Goal: Transaction & Acquisition: Purchase product/service

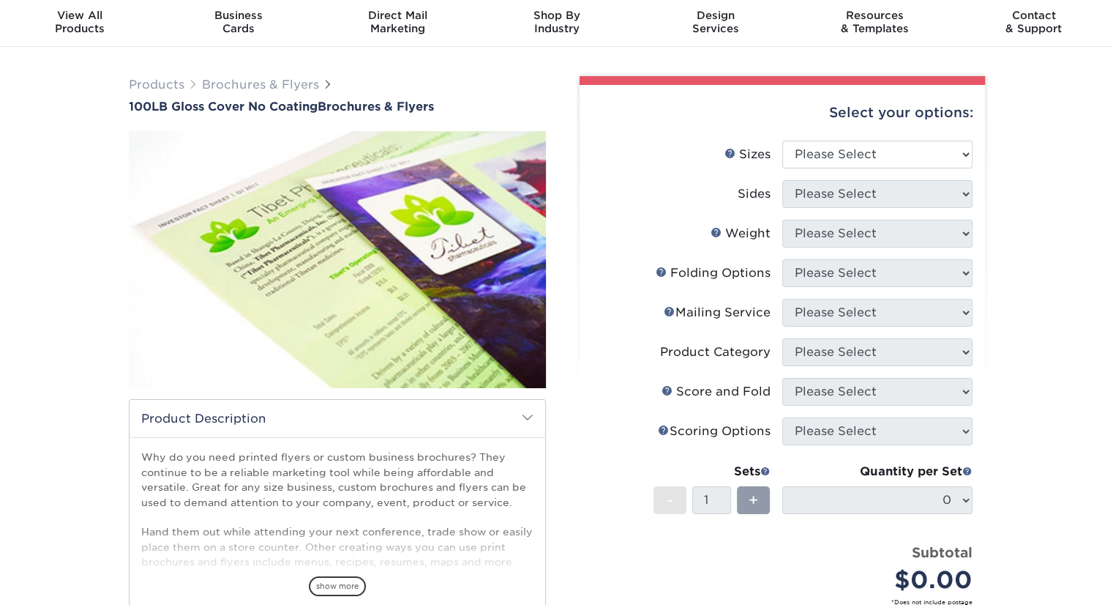
scroll to position [46, 0]
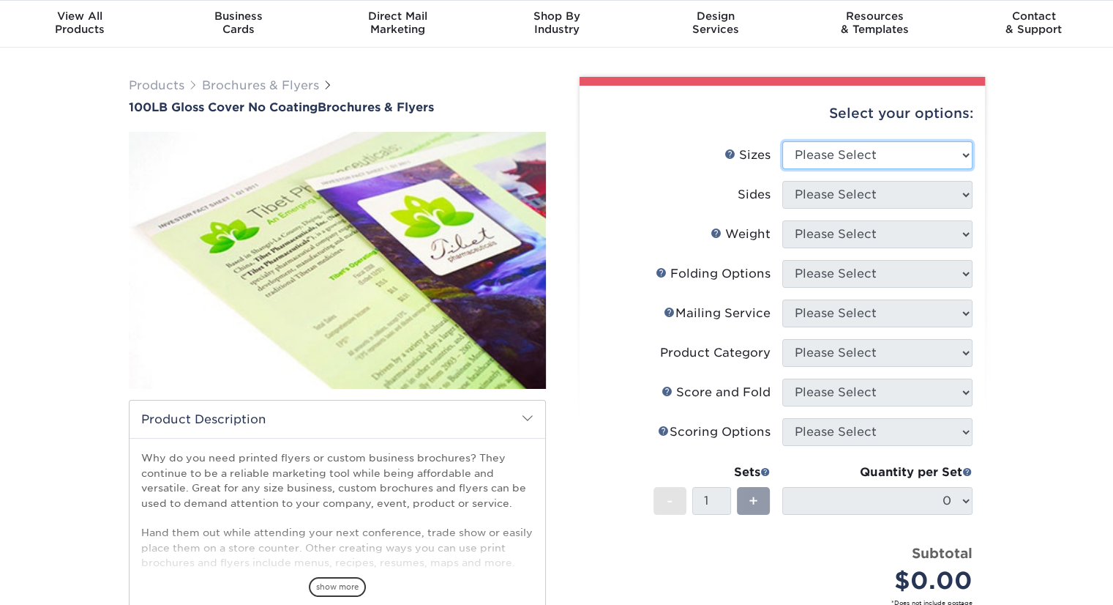
click at [842, 157] on select "Please Select 3.67" x 8.5" 4" x 8.5" 4" x 8.5" 4" x 11" 4" x 12" 4.25" x 11" 4.…" at bounding box center [877, 155] width 190 height 28
select select "8.50x11.00"
click at [782, 141] on select "Please Select 3.67" x 8.5" 4" x 8.5" 4" x 8.5" 4" x 11" 4" x 12" 4.25" x 11" 4.…" at bounding box center [877, 155] width 190 height 28
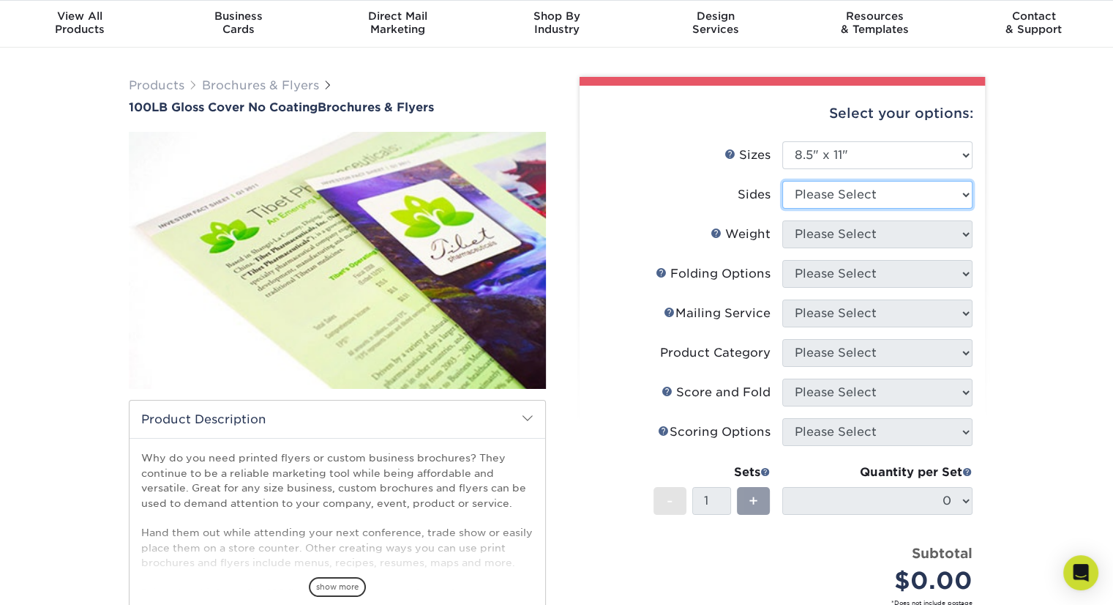
click at [861, 194] on select "Please Select Print Both Sides Print Front Only" at bounding box center [877, 195] width 190 height 28
select select "32d3c223-f82c-492b-b915-ba065a00862f"
click at [782, 181] on select "Please Select Print Both Sides Print Front Only" at bounding box center [877, 195] width 190 height 28
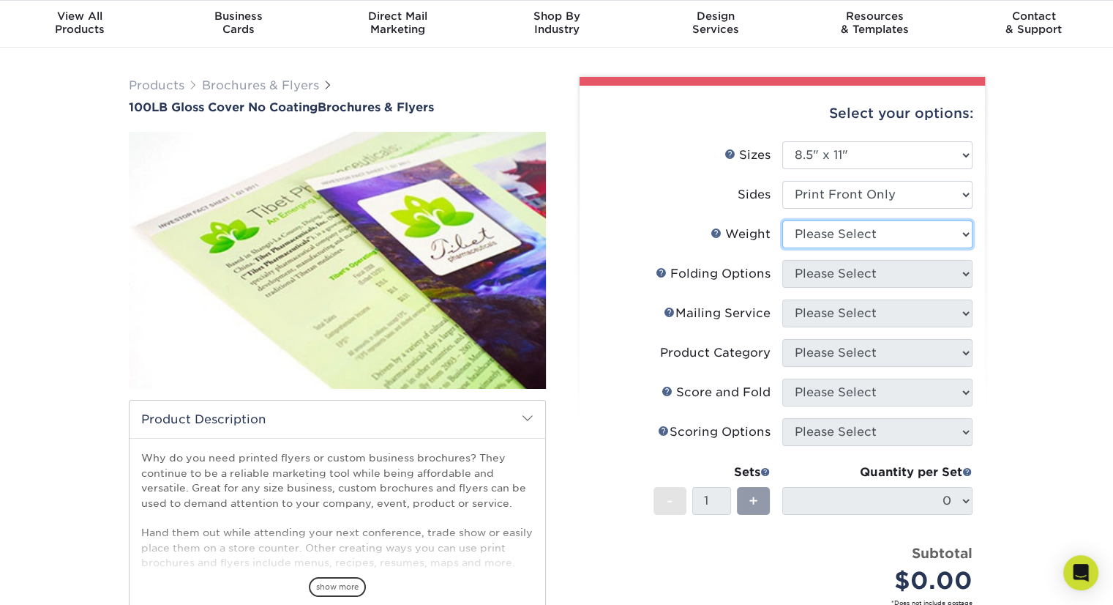
click at [851, 236] on select "Please Select 100LB" at bounding box center [877, 234] width 190 height 28
select select "100LB"
click at [782, 220] on select "Please Select 100LB" at bounding box center [877, 234] width 190 height 28
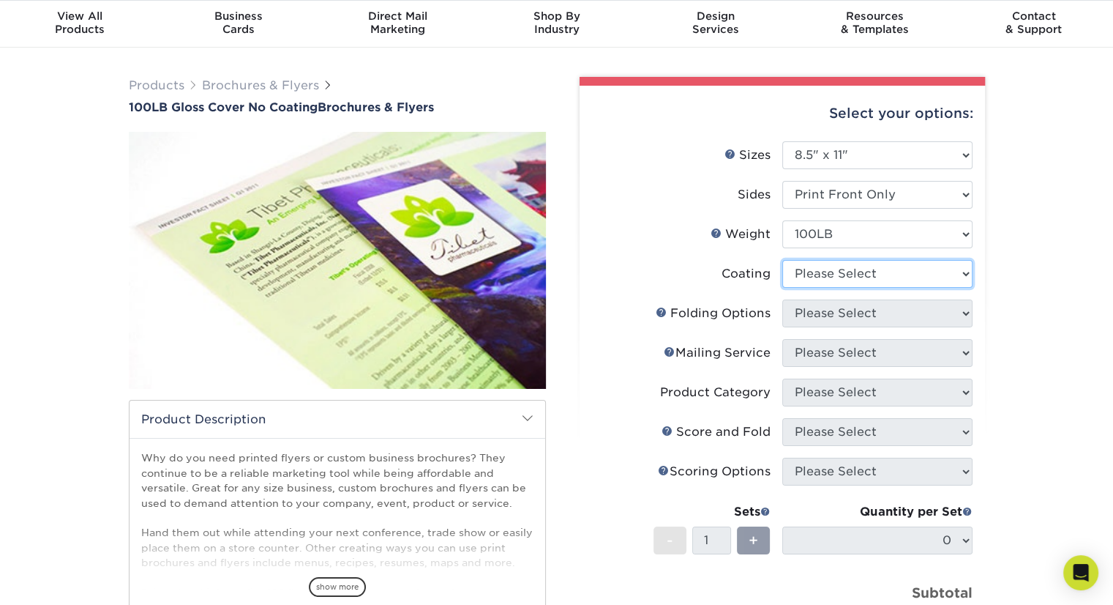
click at [875, 274] on select at bounding box center [877, 274] width 190 height 28
select select "3e7618de-abca-4bda-9f97-8b9129e913d8"
click at [782, 260] on select at bounding box center [877, 274] width 190 height 28
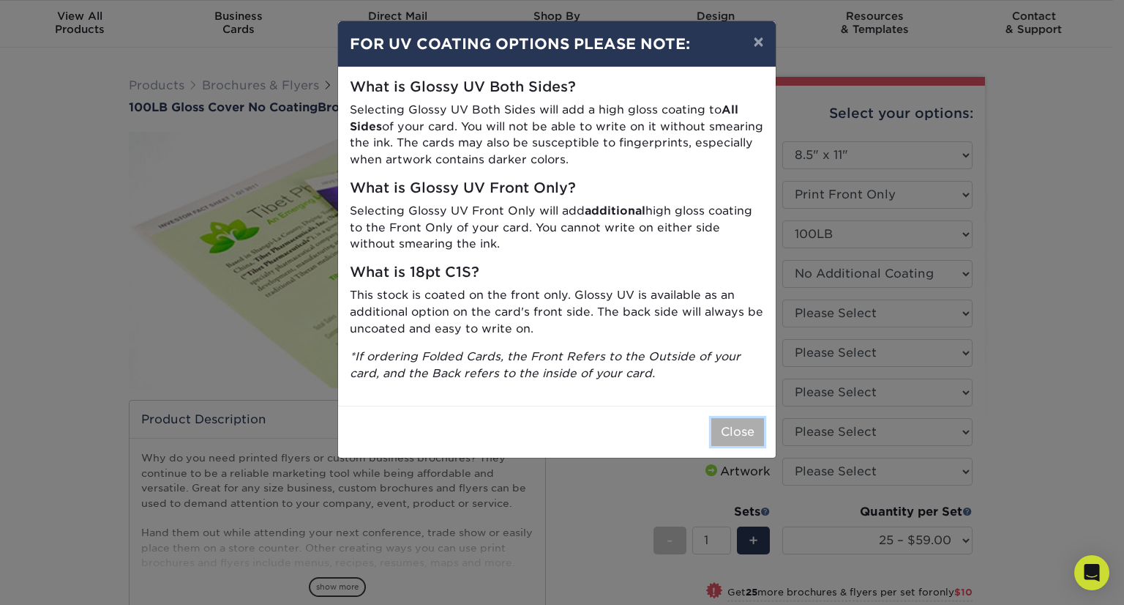
click at [742, 437] on button "Close" at bounding box center [737, 432] width 53 height 28
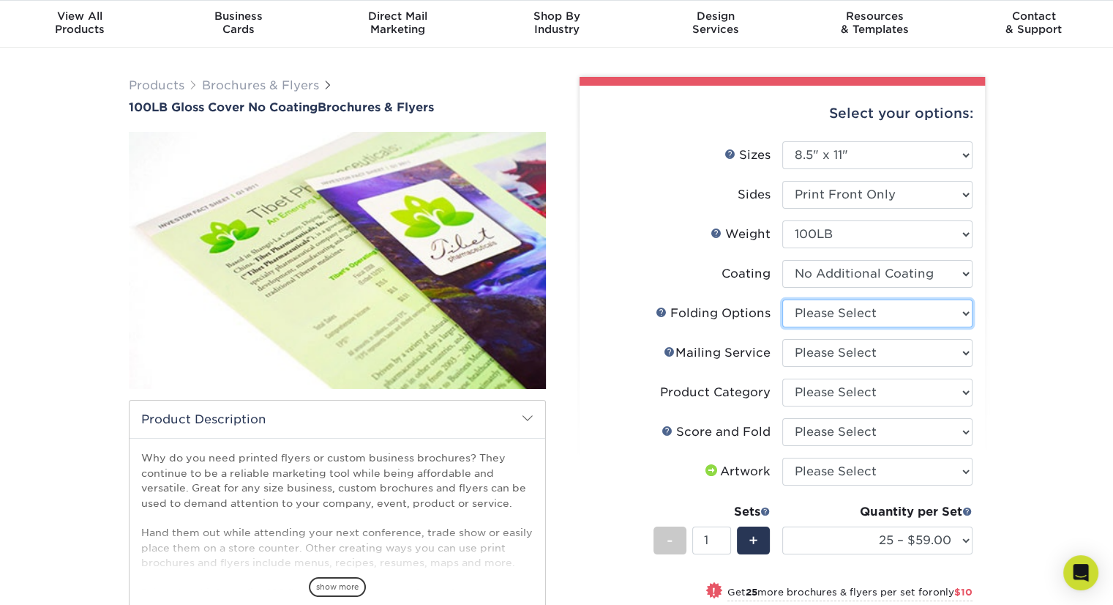
click at [858, 311] on select "Please Select FLAT - No Folding" at bounding box center [877, 313] width 190 height 28
select select "9b1d5825-34d1-4721-9874-ed79abb003d7"
click at [782, 299] on select "Please Select FLAT - No Folding" at bounding box center [877, 313] width 190 height 28
click at [867, 359] on select "Please Select No Direct Mailing Service No, I will mail/stamp/imprint Direct Ma…" at bounding box center [877, 353] width 190 height 28
select select "3e5e9bdd-d78a-4c28-a41d-fe1407925ca6"
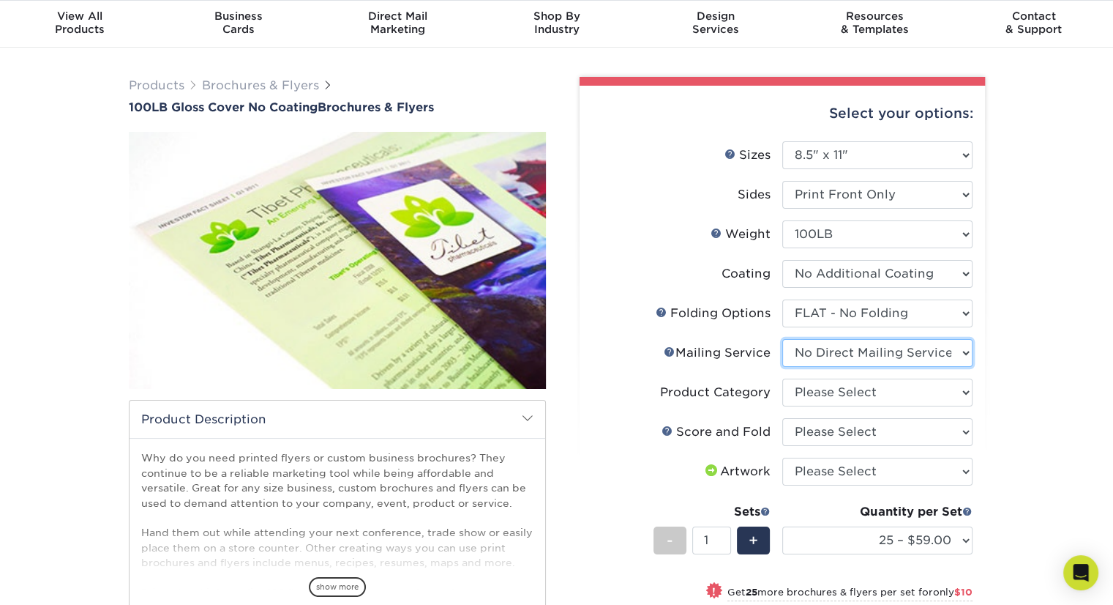
click at [782, 339] on select "Please Select No Direct Mailing Service No, I will mail/stamp/imprint Direct Ma…" at bounding box center [877, 353] width 190 height 28
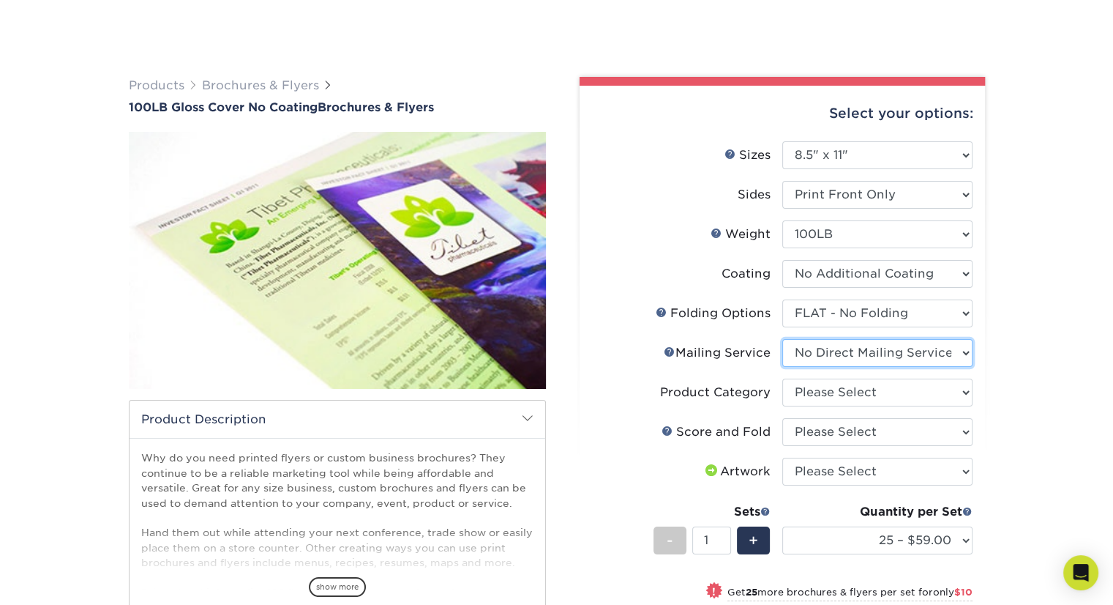
scroll to position [151, 0]
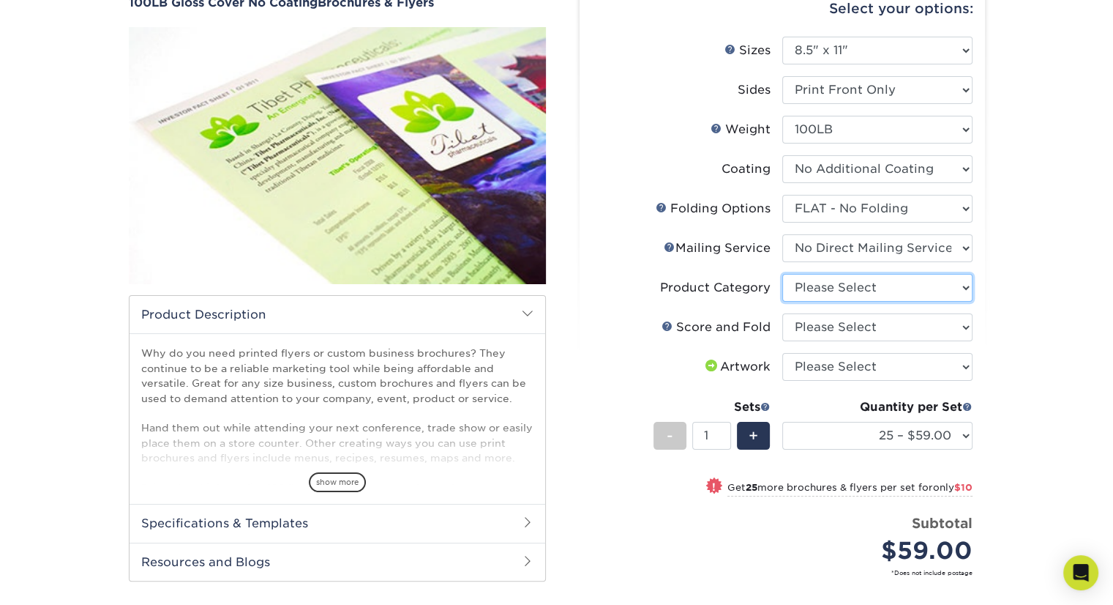
click at [831, 282] on select "Please Select Flyers and Brochures" at bounding box center [877, 288] width 190 height 28
select select "1a668080-6b7c-4174-b399-2c3833b27ef4"
click at [782, 274] on select "Please Select Flyers and Brochures" at bounding box center [877, 288] width 190 height 28
click at [865, 326] on select "Please Select No Scoring and Folding Score & fold in half Score and 1/2 Fold on…" at bounding box center [877, 327] width 190 height 28
select select "bd0593cf-038a-41f4-bfbc-0b0ebdcc21b2"
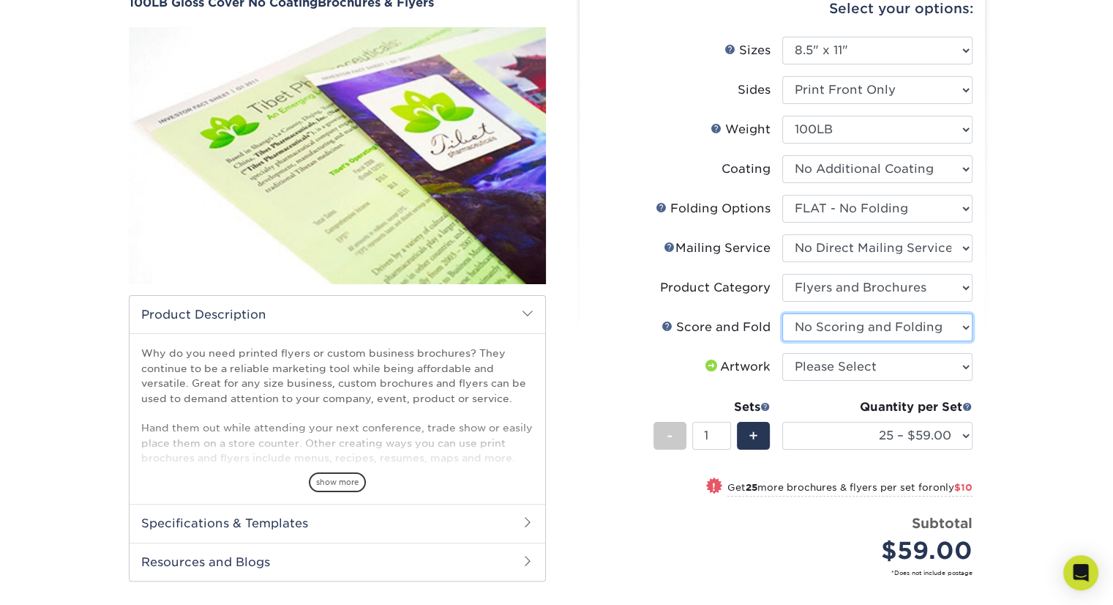
click at [782, 313] on select "Please Select No Scoring and Folding Score & fold in half Score and 1/2 Fold on…" at bounding box center [877, 327] width 190 height 28
click at [888, 369] on select "Please Select I will upload files I need a design - $175" at bounding box center [877, 367] width 190 height 28
select select "upload"
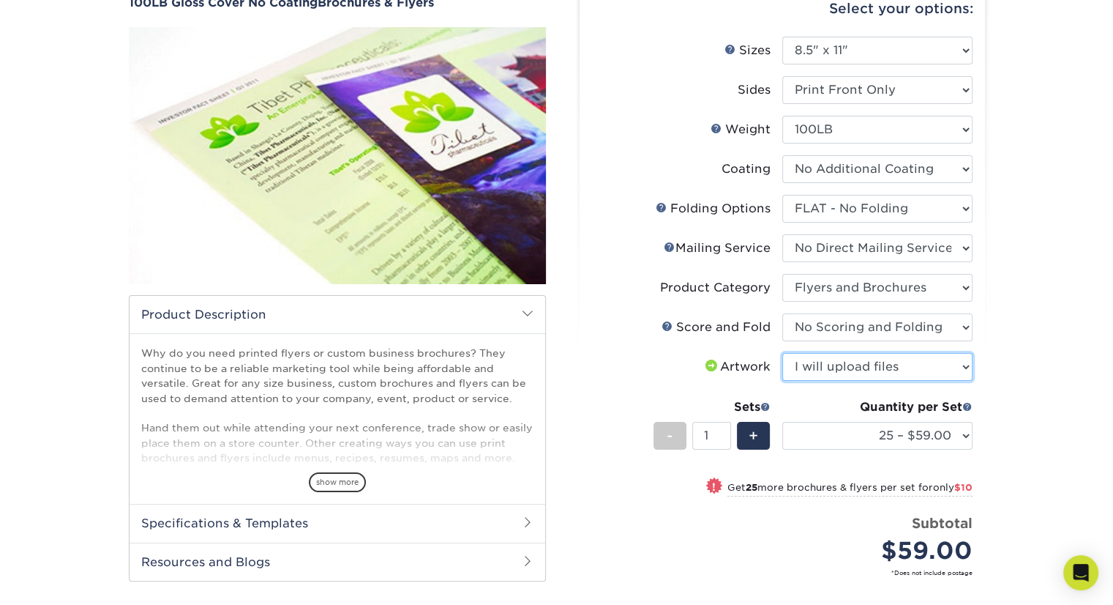
click at [782, 353] on select "Please Select I will upload files I need a design - $175" at bounding box center [877, 367] width 190 height 28
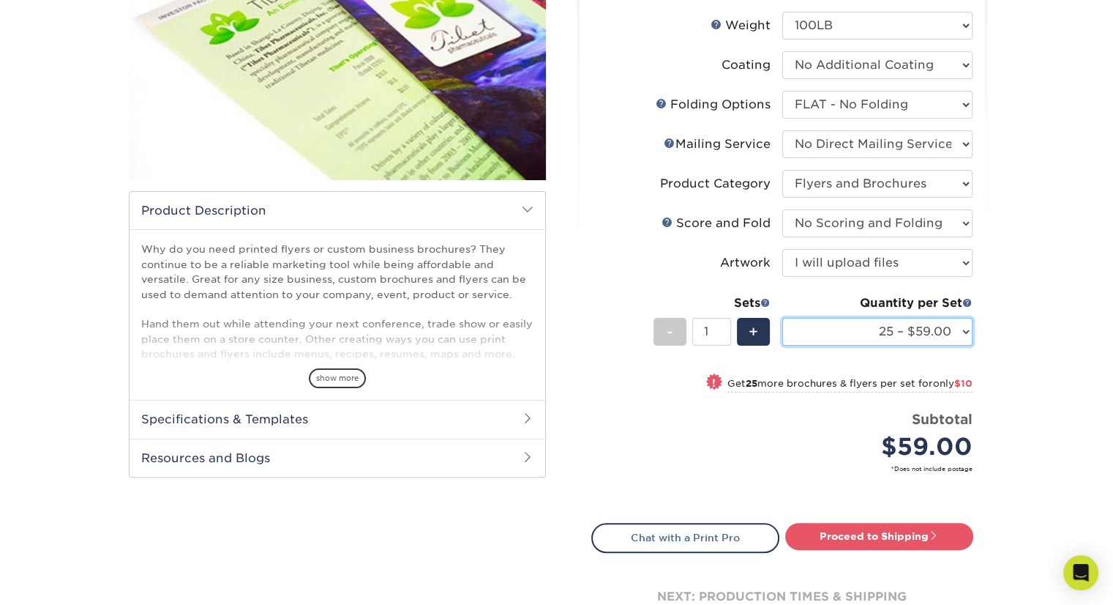
click at [904, 332] on select "25 – $59.00 50 – $69.00 75 – $100.00 100 – $132.00 250 – $207.00 500 – $349.00 …" at bounding box center [877, 332] width 190 height 28
select select "500 – $349.00"
click at [782, 318] on select "25 – $59.00 50 – $69.00 75 – $100.00 100 – $132.00 250 – $207.00 500 – $349.00 …" at bounding box center [877, 332] width 190 height 28
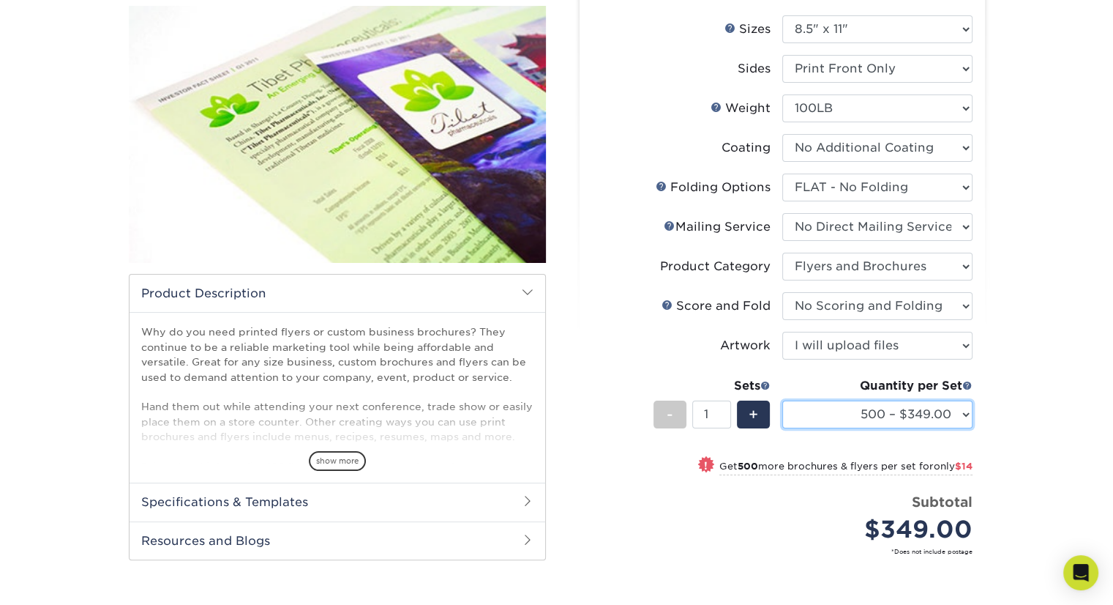
scroll to position [161, 0]
